Goal: Check status

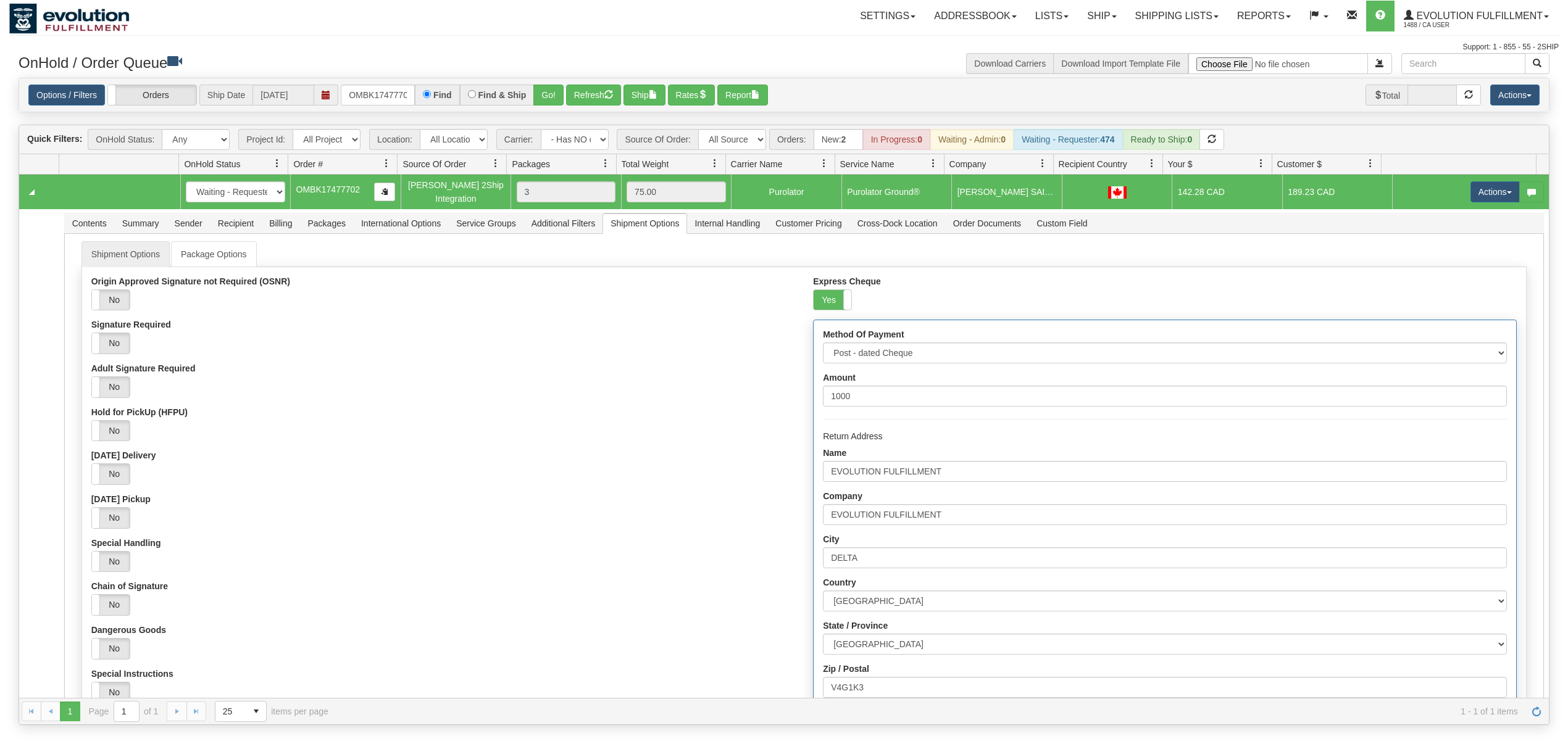
select select "-1"
select select "[PERSON_NAME] 2Ship Integration"
click at [593, 140] on select "- Any - Has NO carrier assigned - Has a carrier assigned FleetOptics Inc. My Ca…" at bounding box center [574, 139] width 68 height 21
select select "grid toolbar"
click at [541, 130] on select "- Any - Has NO carrier assigned - Has a carrier assigned FleetOptics Inc. My Ca…" at bounding box center [574, 139] width 68 height 21
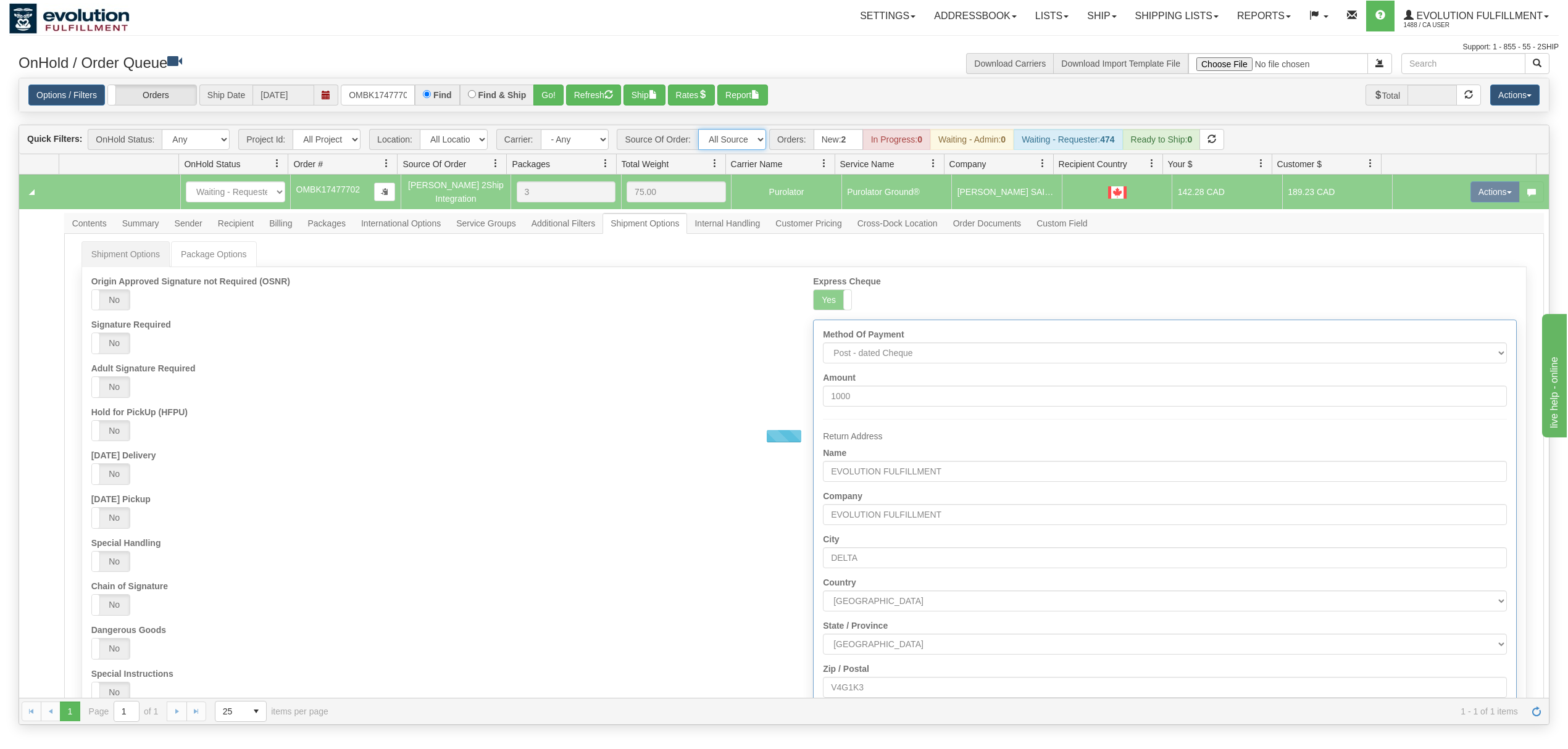
click at [746, 140] on select "All Sources AirBlaster 2Ship Integration Ambler Apparel 2Ship Integration BC [M…" at bounding box center [732, 139] width 68 height 21
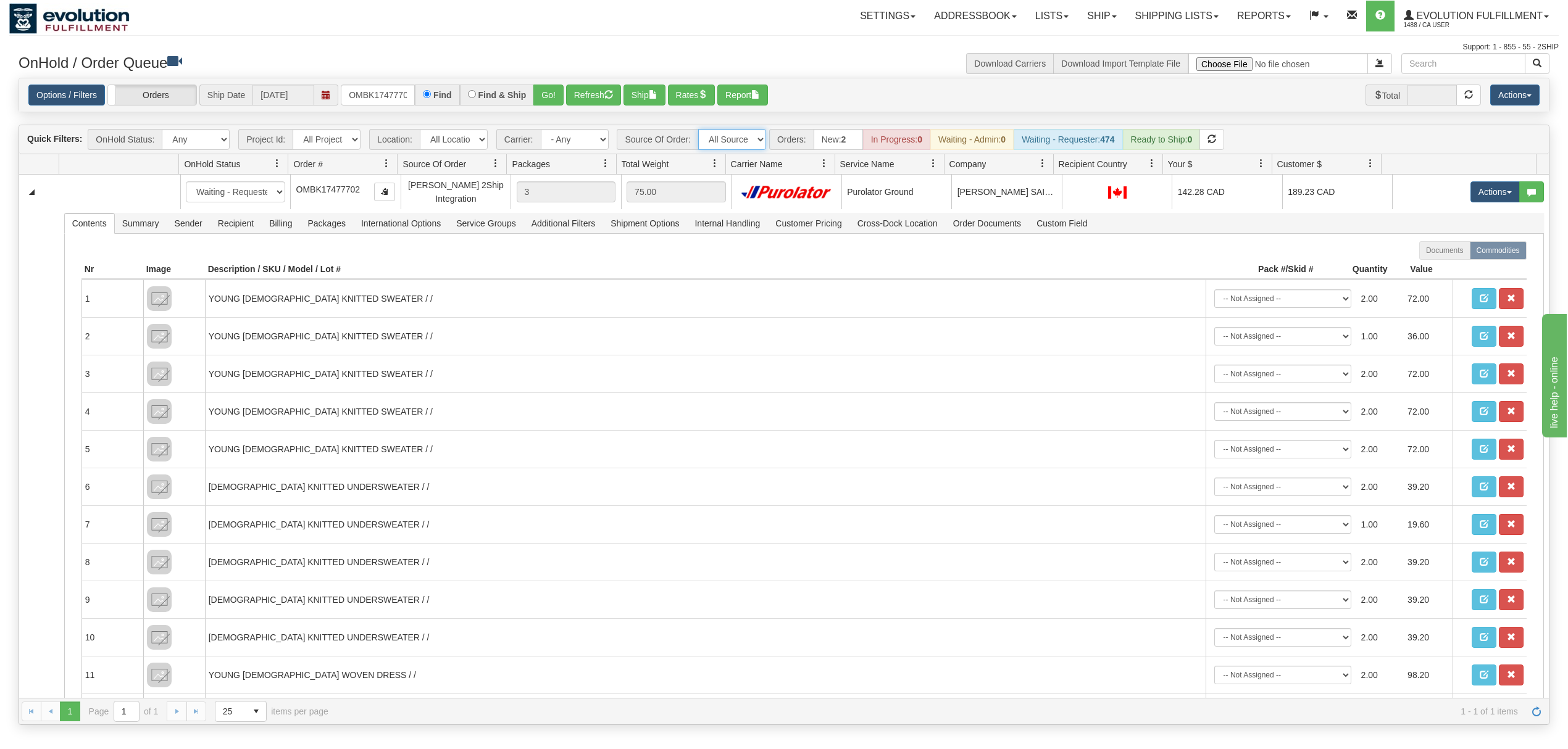
select select "Manual"
click at [699, 130] on select "All Sources AirBlaster 2Ship Integration Ambler Apparel 2Ship Integration BC [M…" at bounding box center [732, 139] width 68 height 21
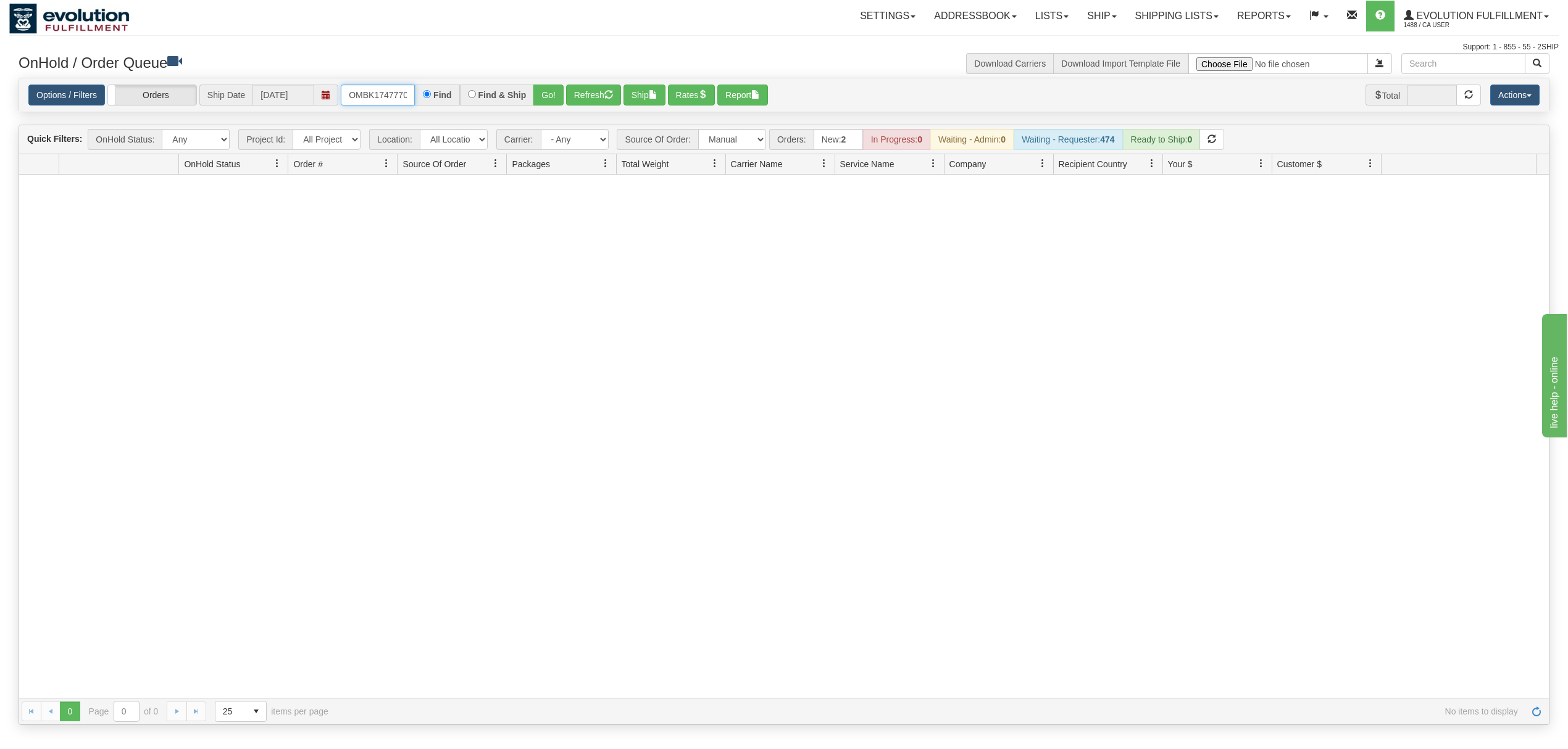
scroll to position [0, 6]
drag, startPoint x: 343, startPoint y: 97, endPoint x: 504, endPoint y: 114, distance: 161.9
click at [504, 114] on div "Is equal to Is not equal to Contains Does not contains CAD USD EUR ZAR [PERSON_…" at bounding box center [784, 401] width 1549 height 648
click at [578, 99] on button "Refresh" at bounding box center [594, 95] width 55 height 21
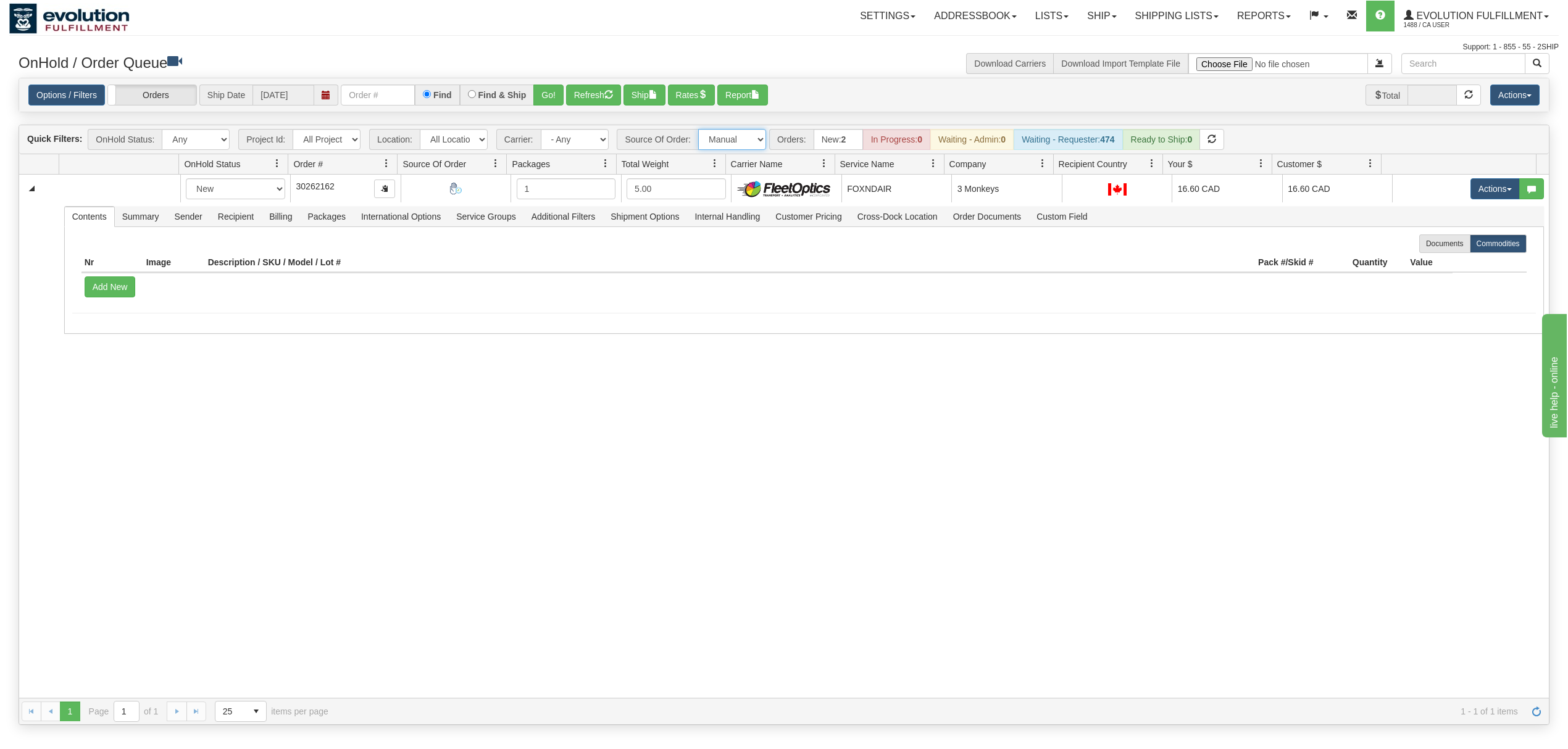
click at [728, 137] on select "All Sources AirBlaster 2Ship Integration Ambler Apparel 2Ship Integration BC [M…" at bounding box center [732, 139] width 68 height 21
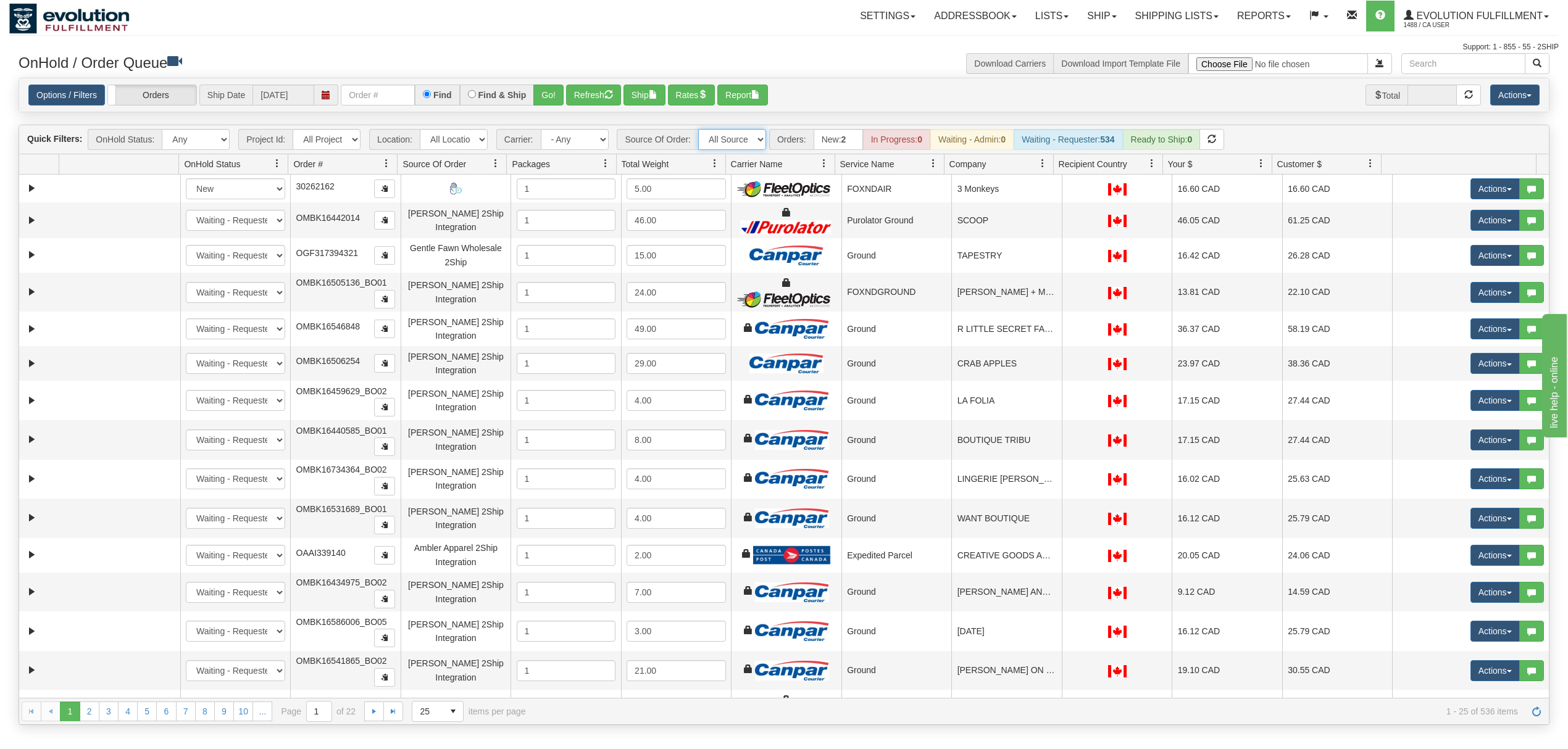
click at [738, 139] on select "All Sources AirBlaster 2Ship Integration Ambler Apparel 2Ship Integration BC Ca…" at bounding box center [732, 139] width 68 height 21
select select "Blastramp - Canada"
click at [699, 130] on select "All Sources AirBlaster 2Ship Integration Ambler Apparel 2Ship Integration BC Ca…" at bounding box center [732, 139] width 68 height 21
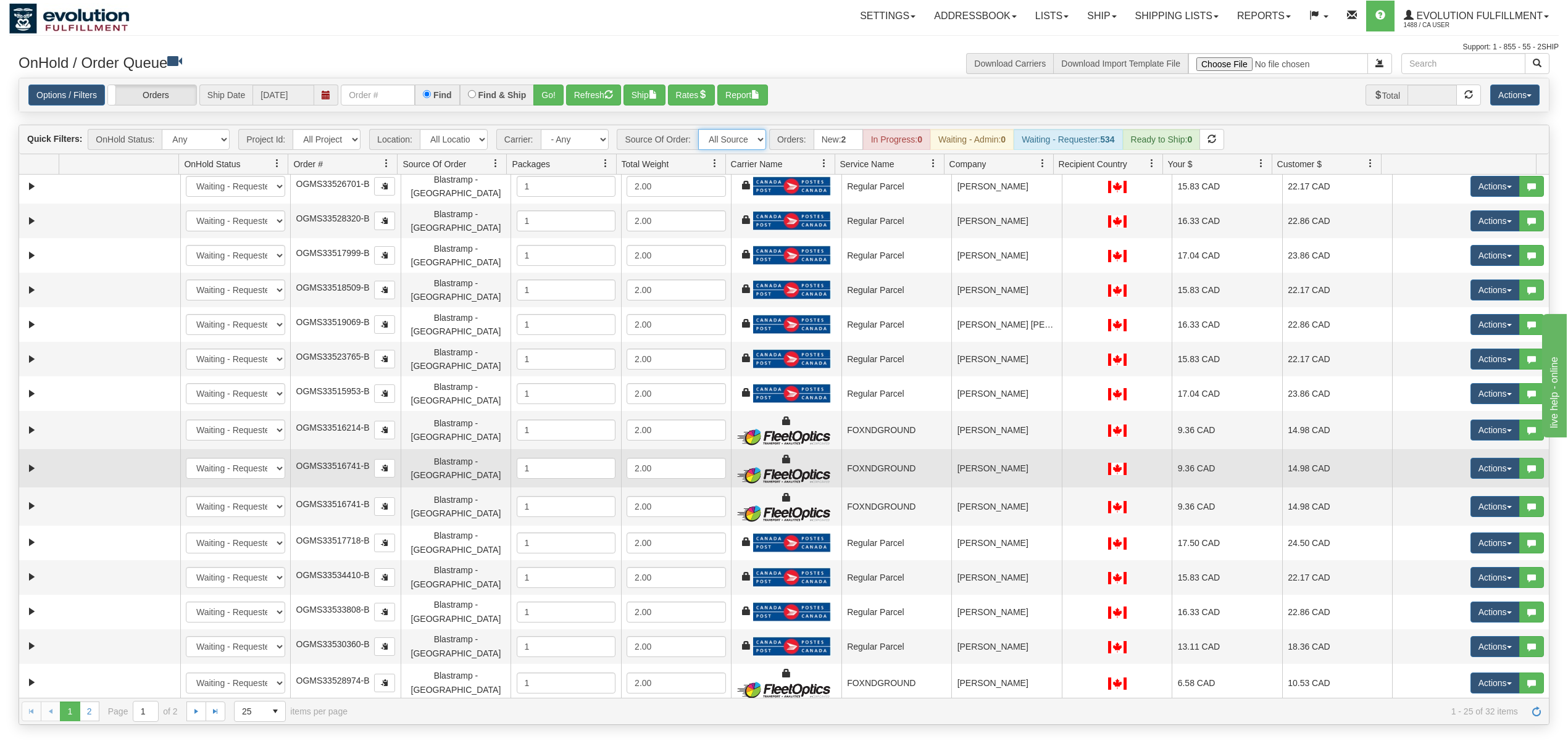
scroll to position [250, 0]
